Goal: Find specific page/section: Find specific page/section

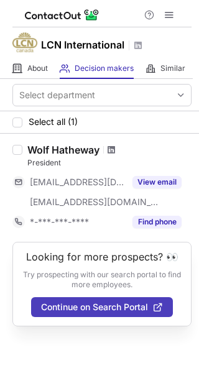
click at [112, 149] on span at bounding box center [110, 150] width 7 height 10
